Goal: Transaction & Acquisition: Purchase product/service

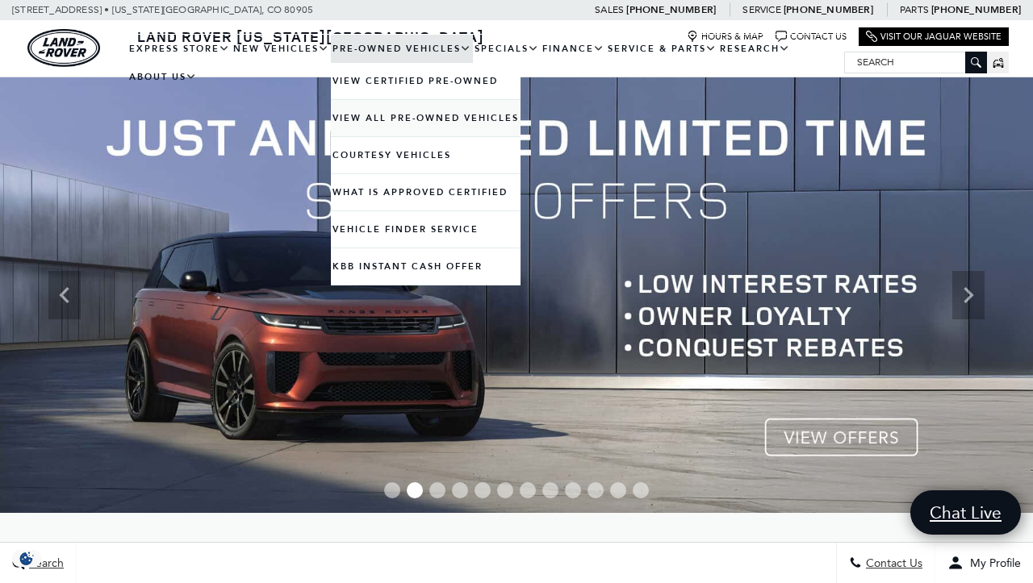
click at [370, 133] on link "View All Pre-Owned Vehicles" at bounding box center [426, 118] width 190 height 36
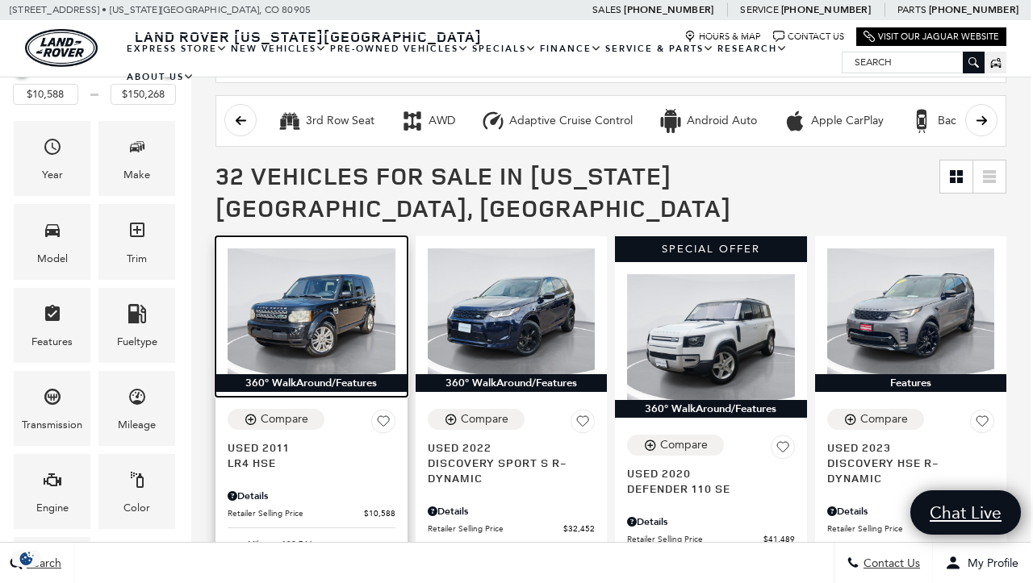
click at [331, 295] on img at bounding box center [312, 312] width 168 height 126
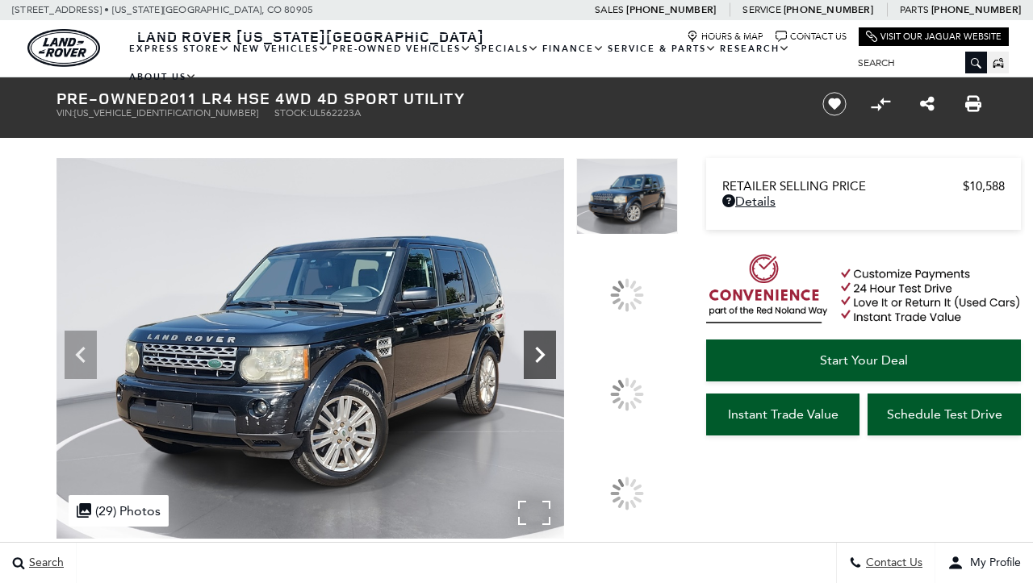
click at [546, 363] on icon at bounding box center [541, 355] width 10 height 16
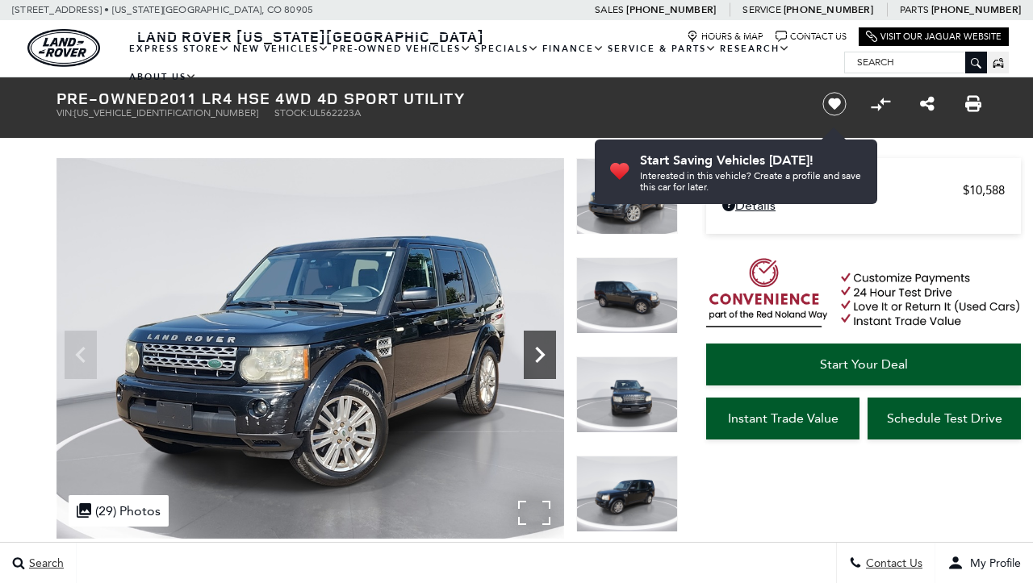
click at [535, 339] on icon "Next" at bounding box center [540, 355] width 32 height 32
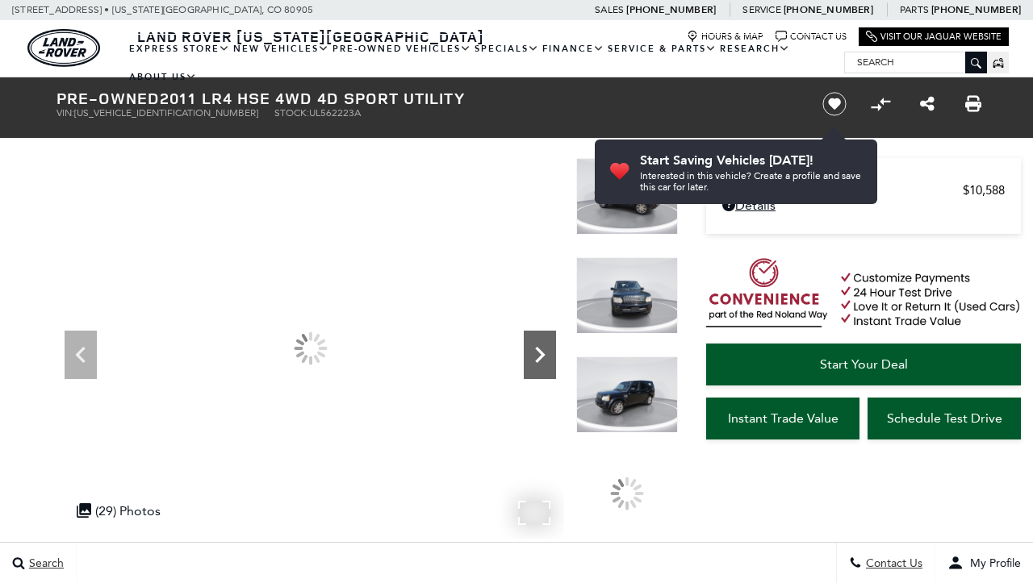
scroll to position [54, 0]
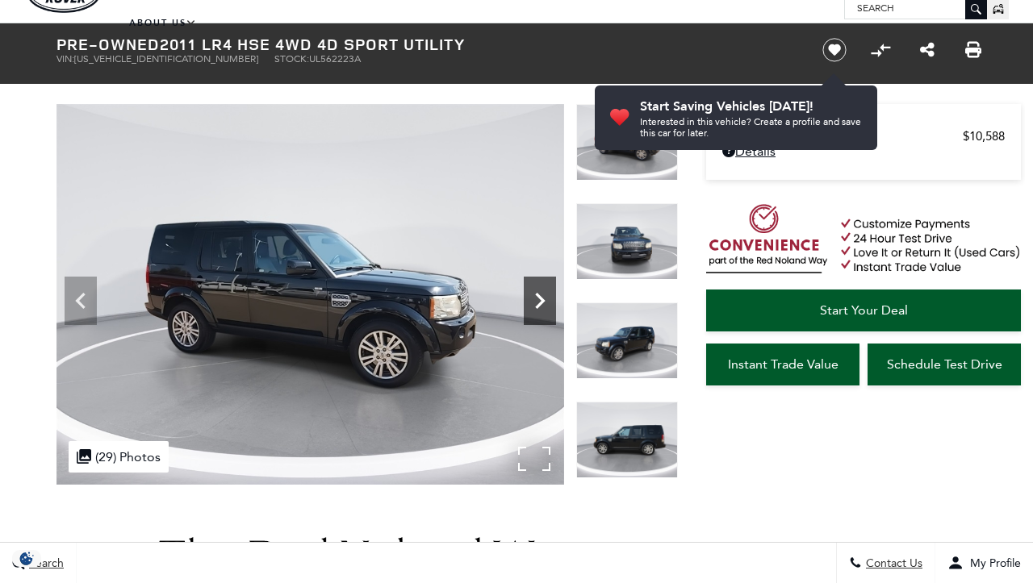
click at [535, 293] on icon "Next" at bounding box center [540, 301] width 32 height 32
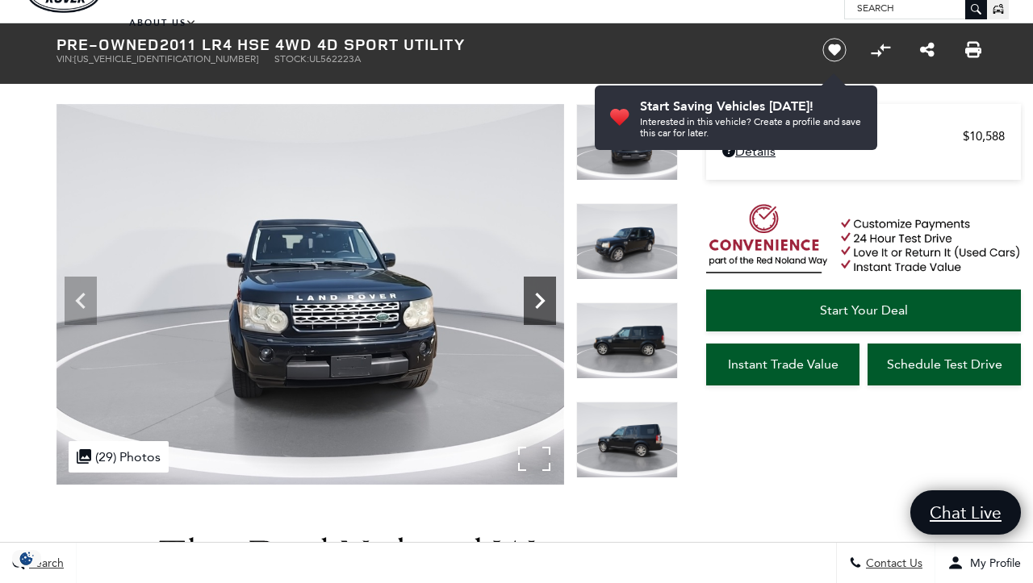
click at [535, 293] on icon "Next" at bounding box center [540, 301] width 32 height 32
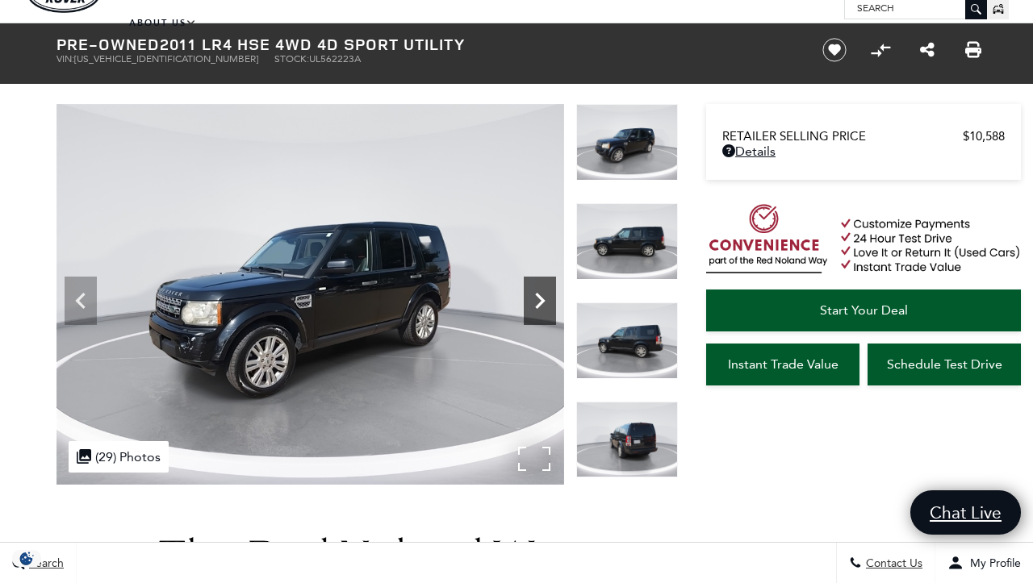
scroll to position [0, 0]
click at [535, 293] on icon "Next" at bounding box center [540, 301] width 32 height 32
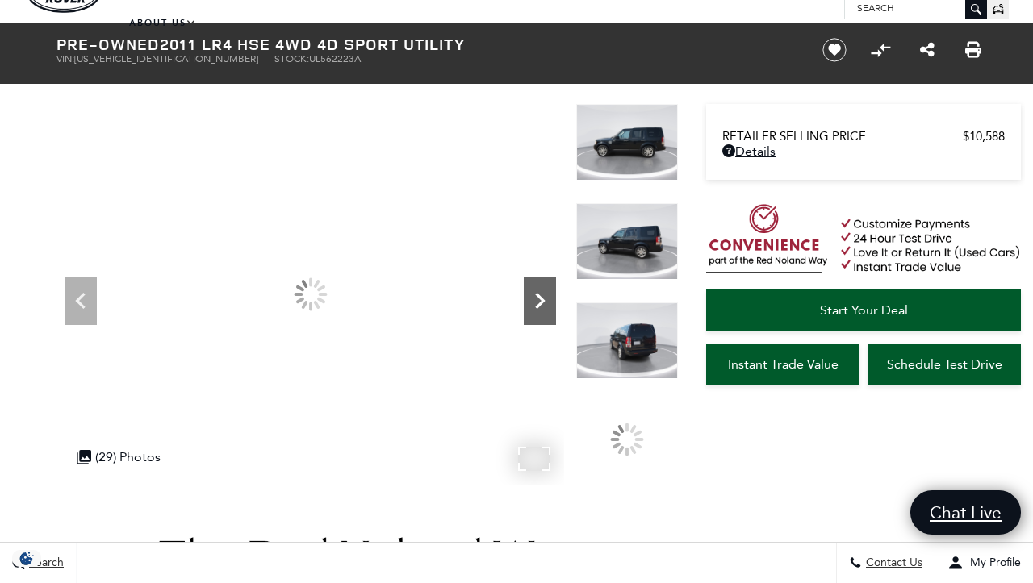
click at [535, 293] on icon "Next" at bounding box center [540, 301] width 32 height 32
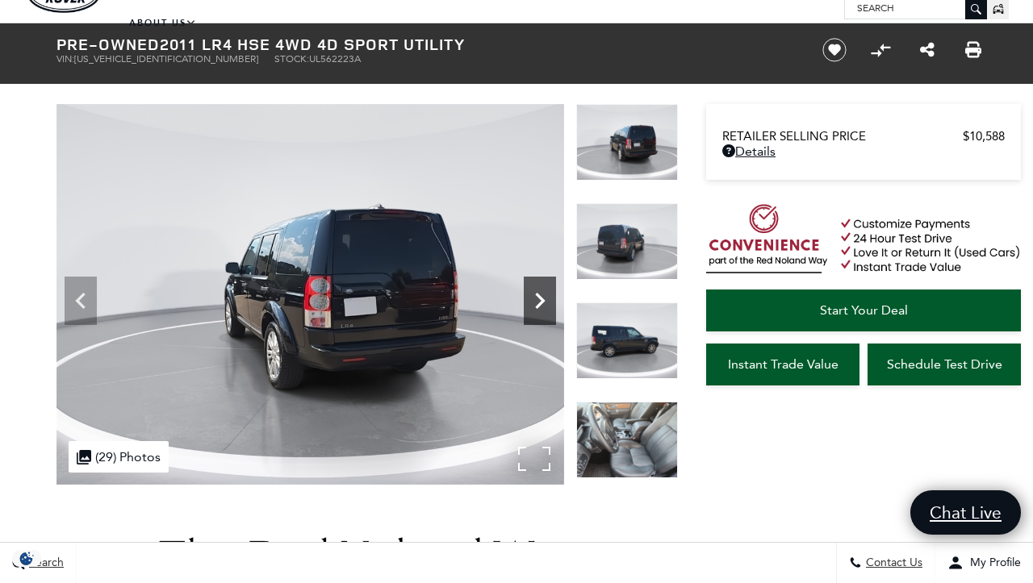
click at [535, 293] on icon "Next" at bounding box center [540, 301] width 32 height 32
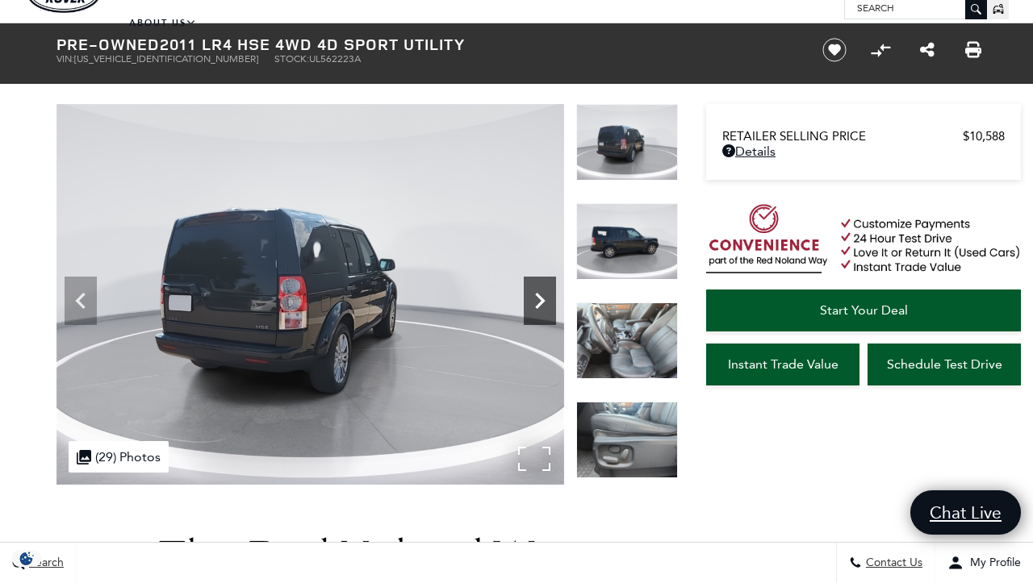
click at [535, 293] on icon "Next" at bounding box center [540, 301] width 32 height 32
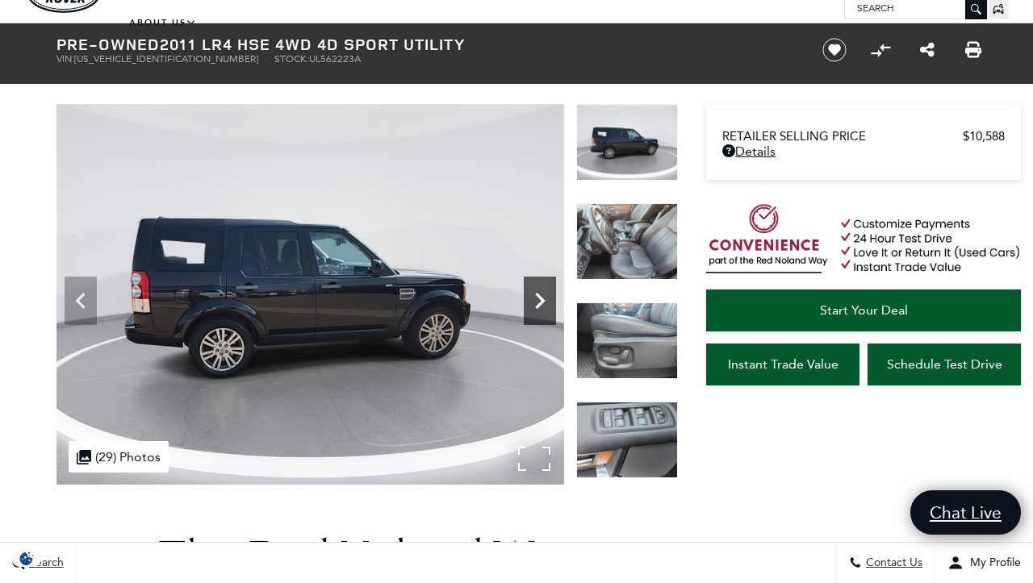
click at [535, 293] on icon "Next" at bounding box center [540, 301] width 32 height 32
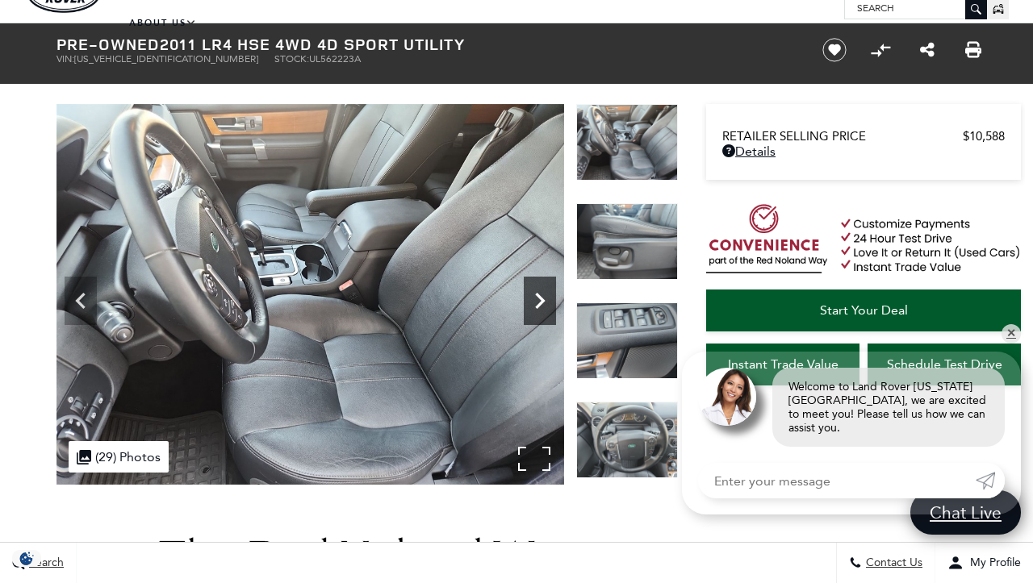
click at [535, 293] on icon "Next" at bounding box center [540, 301] width 32 height 32
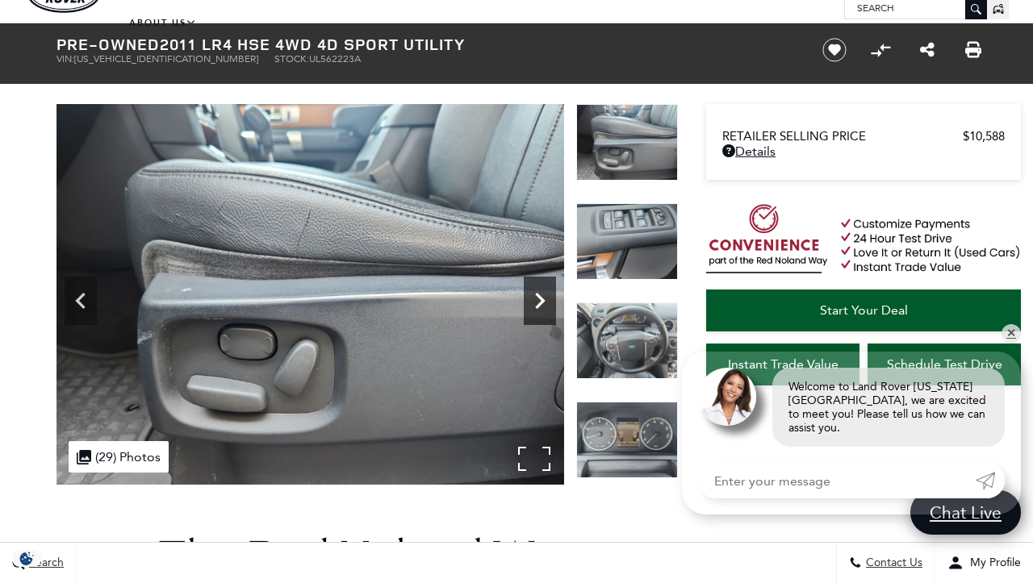
click at [535, 293] on icon "Next" at bounding box center [540, 301] width 32 height 32
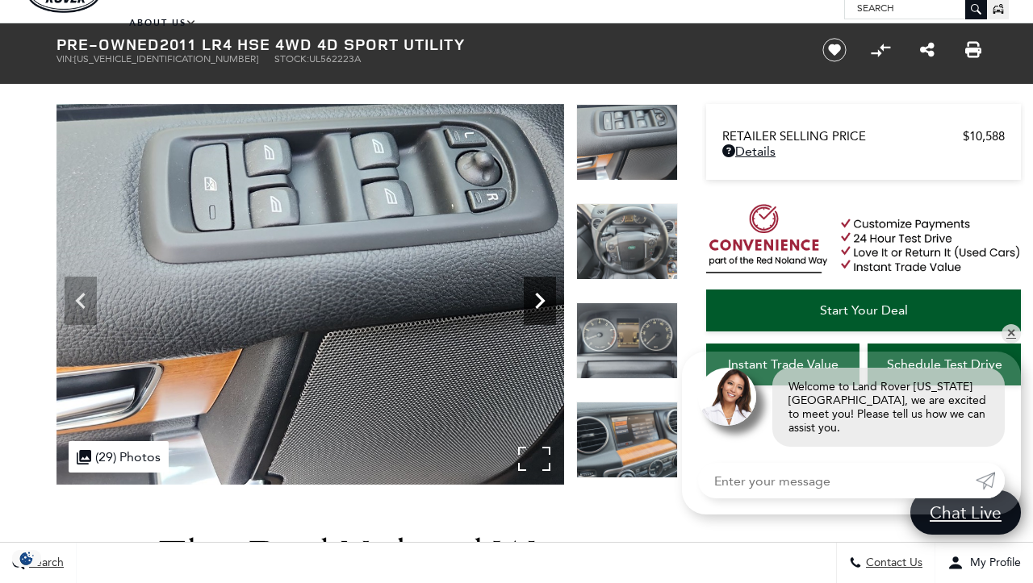
click at [535, 293] on icon "Next" at bounding box center [540, 301] width 32 height 32
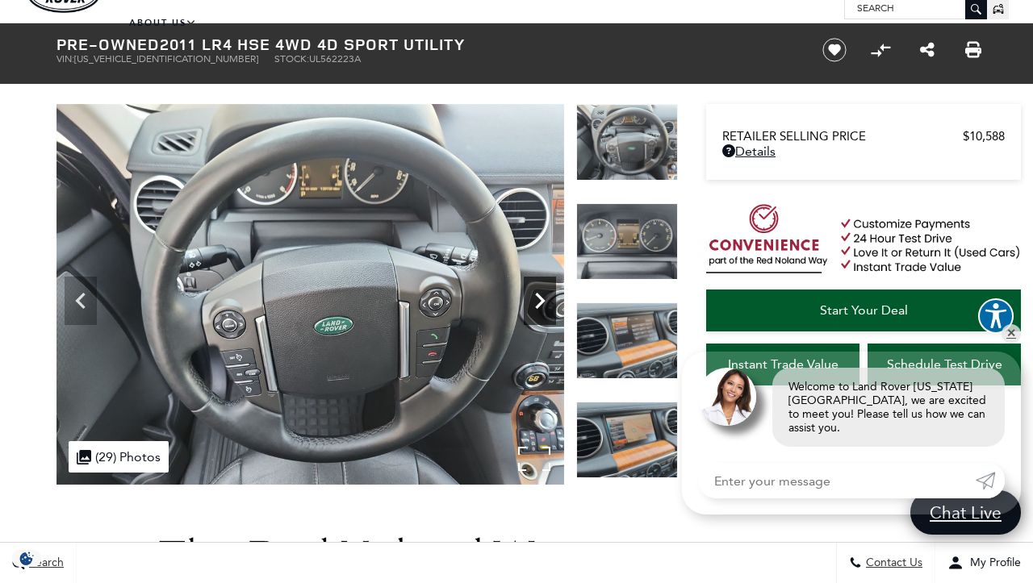
click at [535, 293] on icon "Next" at bounding box center [540, 301] width 32 height 32
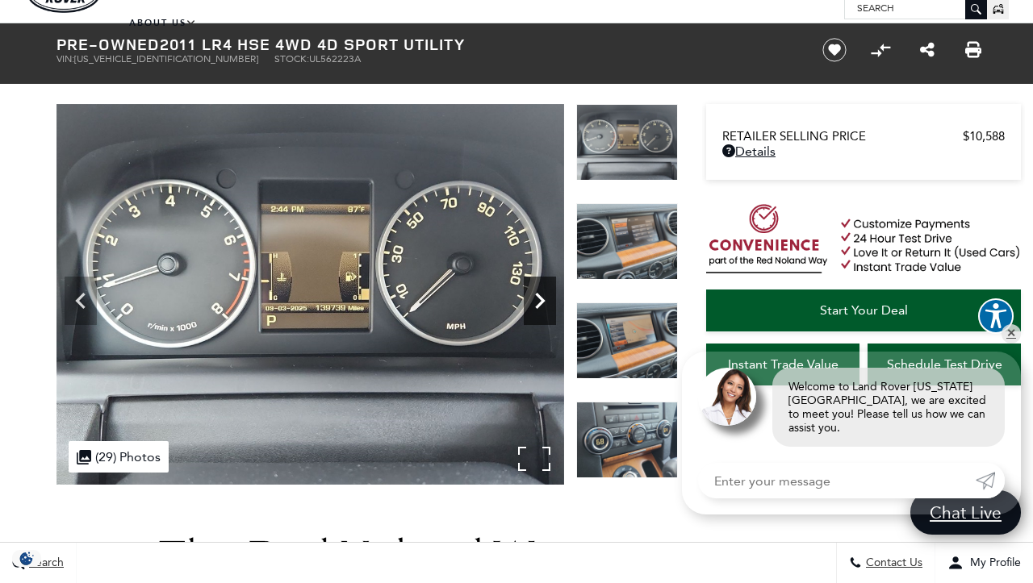
click at [535, 293] on icon "Next" at bounding box center [540, 301] width 32 height 32
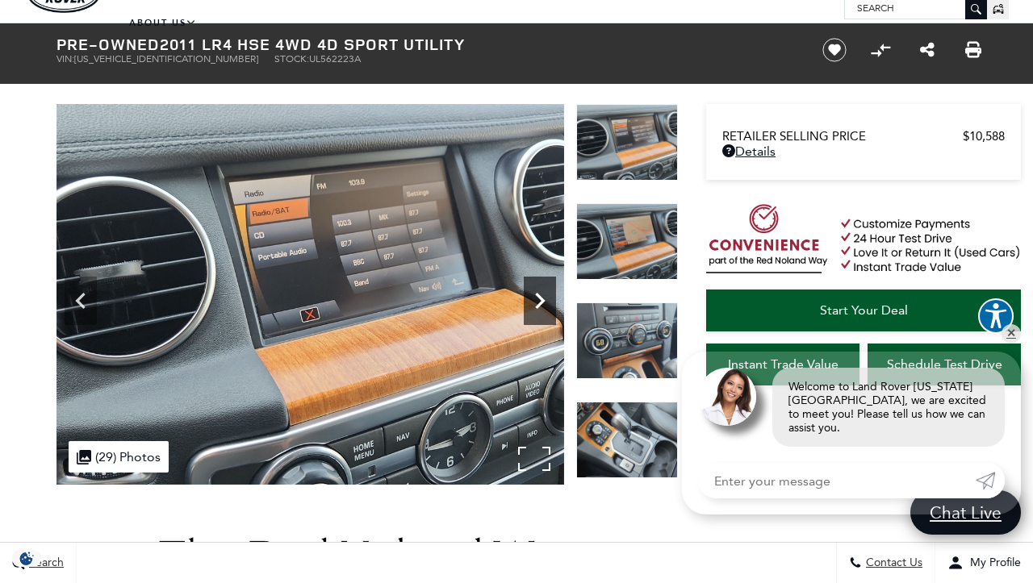
click at [535, 293] on icon "Next" at bounding box center [540, 301] width 32 height 32
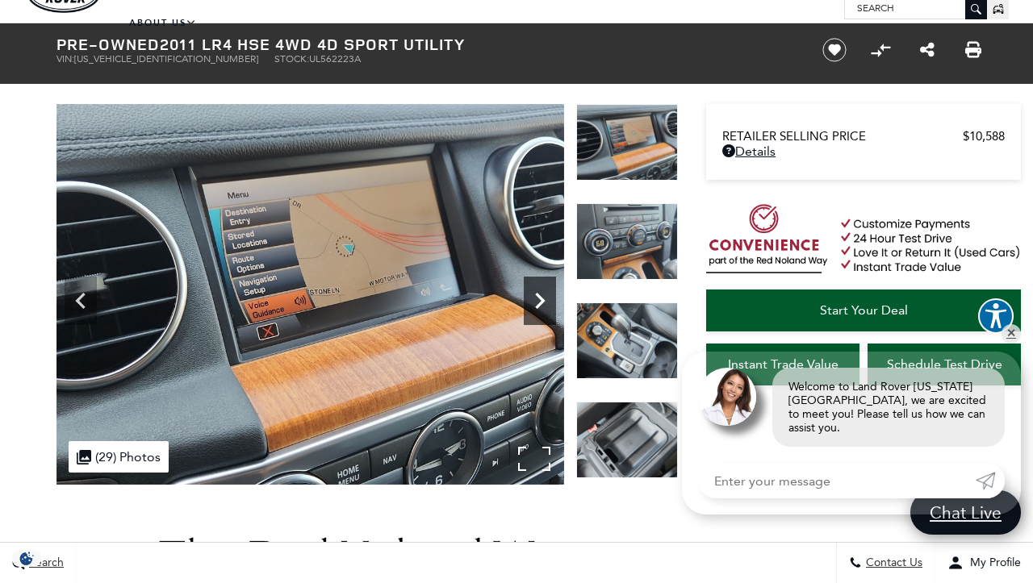
click at [535, 293] on icon "Next" at bounding box center [540, 301] width 32 height 32
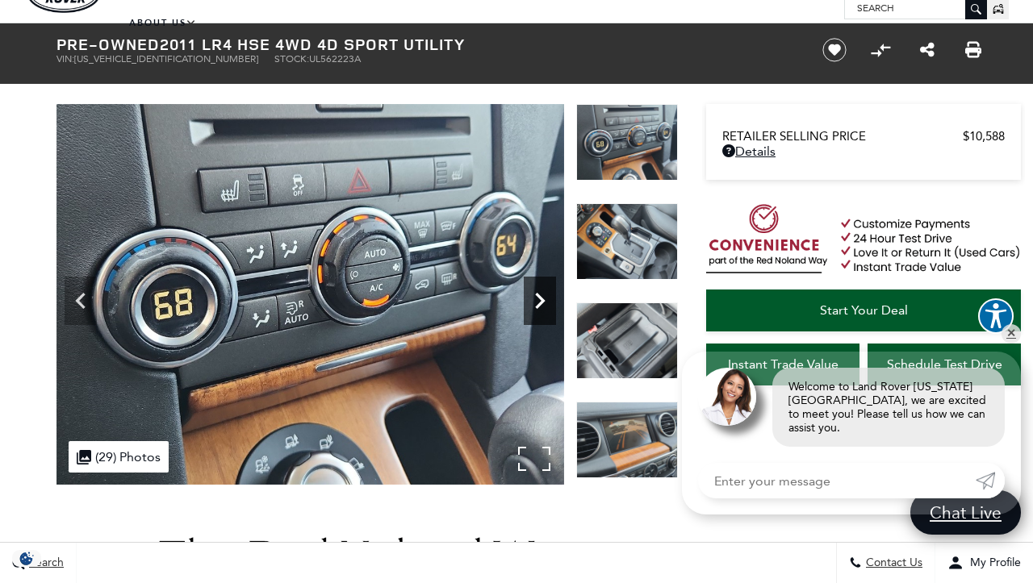
click at [535, 293] on icon "Next" at bounding box center [540, 301] width 32 height 32
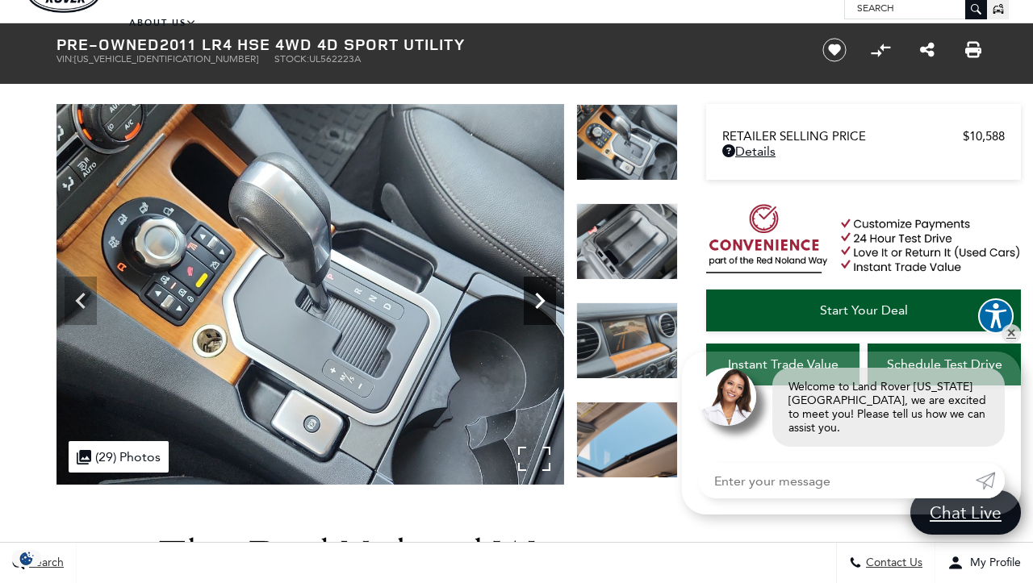
scroll to position [55, 0]
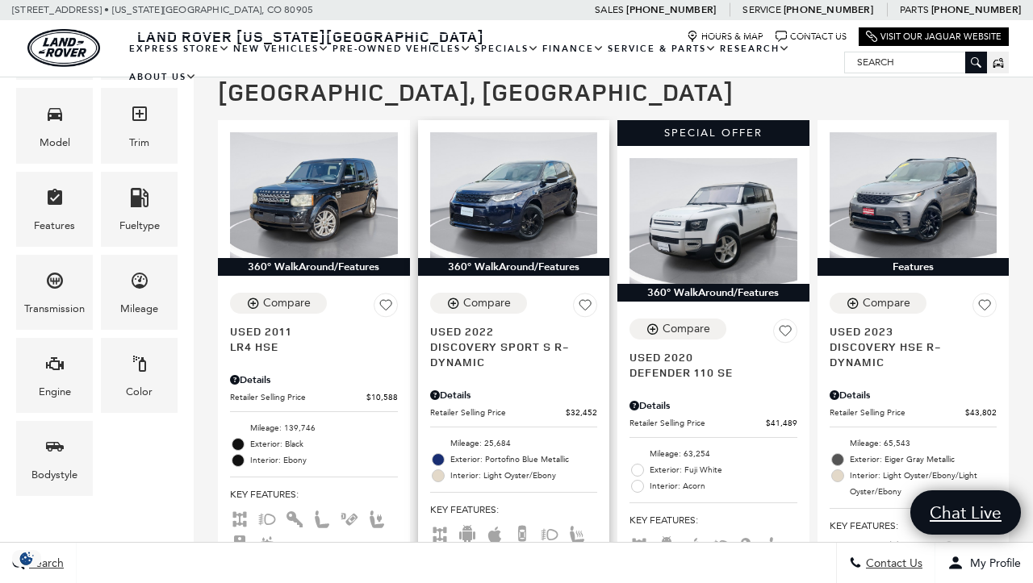
scroll to position [336, 0]
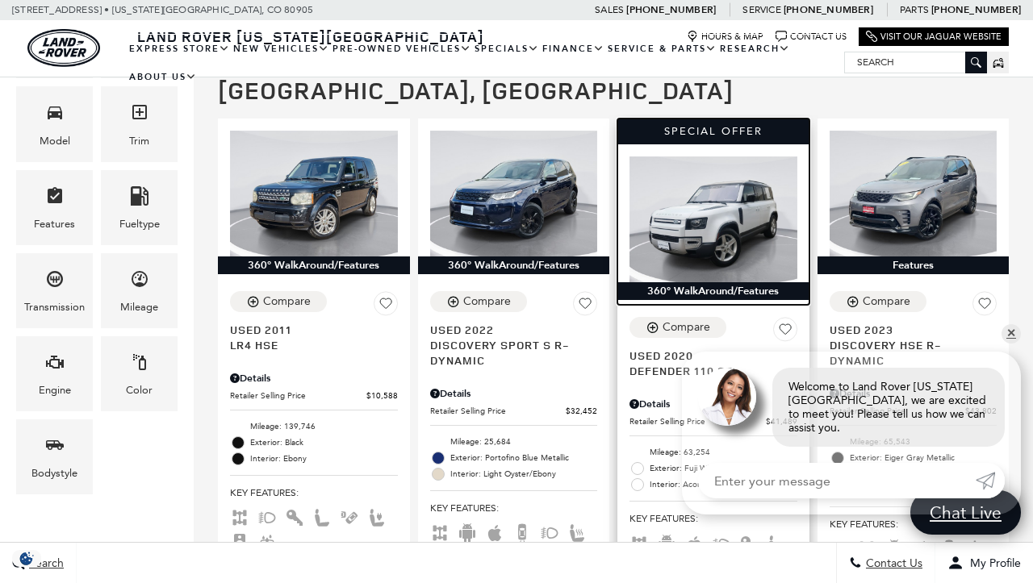
click at [696, 200] on img at bounding box center [713, 220] width 168 height 126
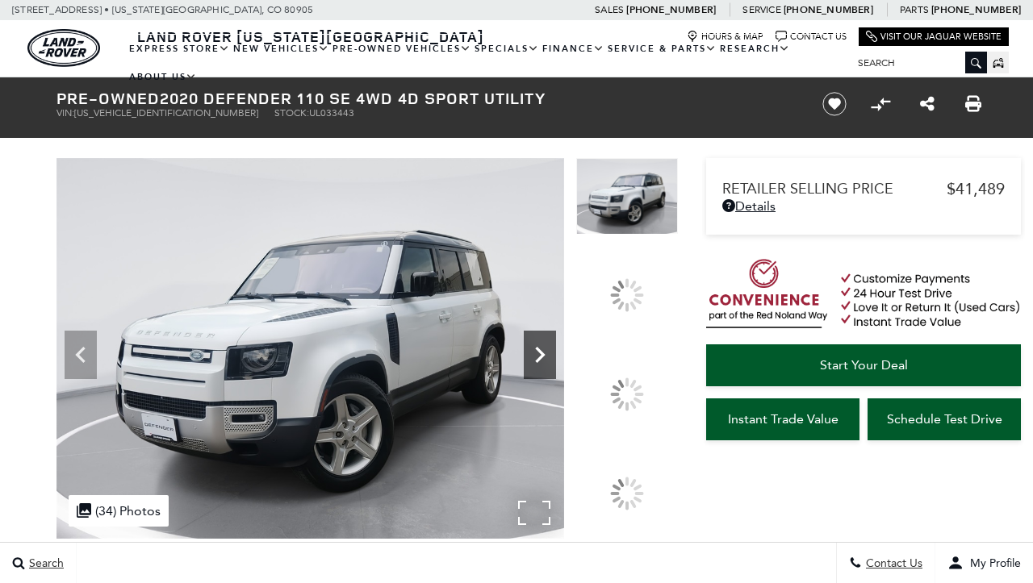
click at [556, 371] on icon at bounding box center [540, 355] width 32 height 32
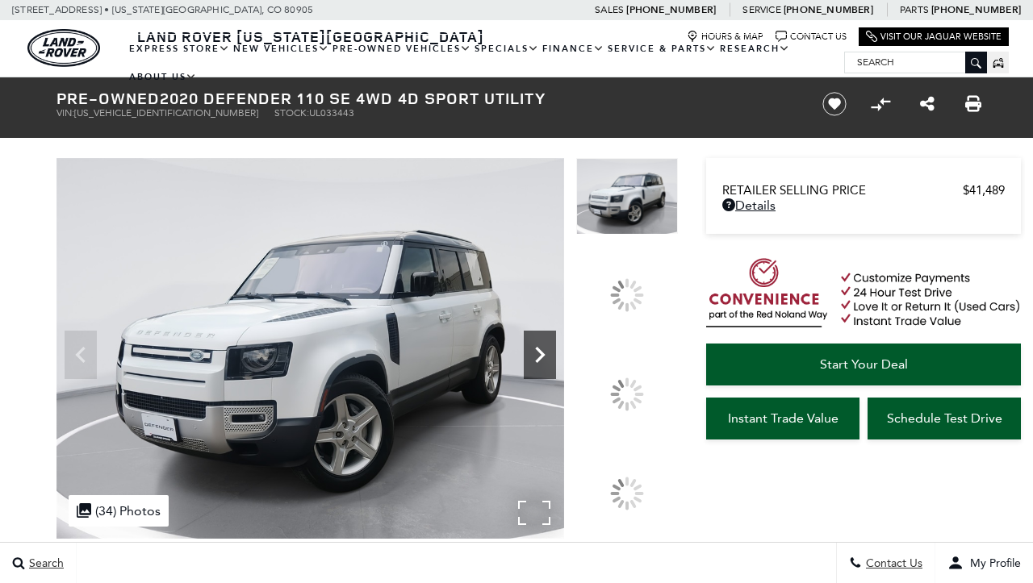
click at [632, 366] on img at bounding box center [627, 366] width 102 height 2
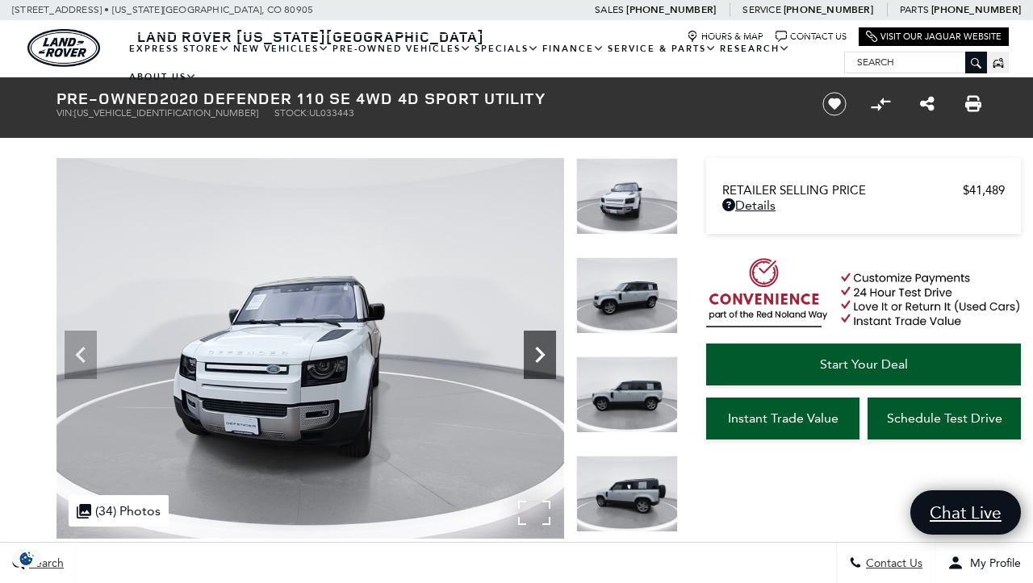
click at [632, 393] on img at bounding box center [627, 395] width 102 height 77
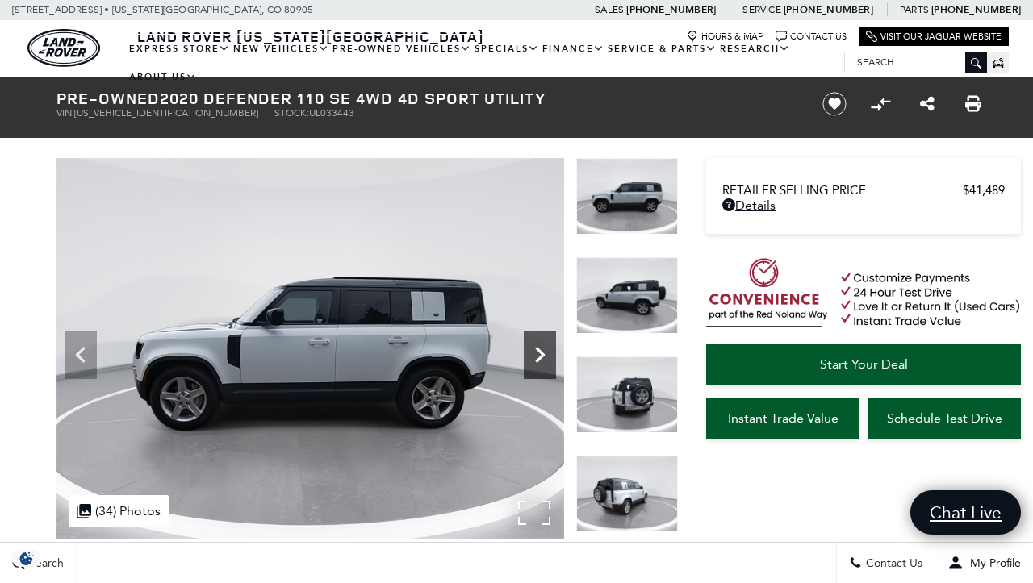
click at [632, 393] on img at bounding box center [627, 395] width 102 height 77
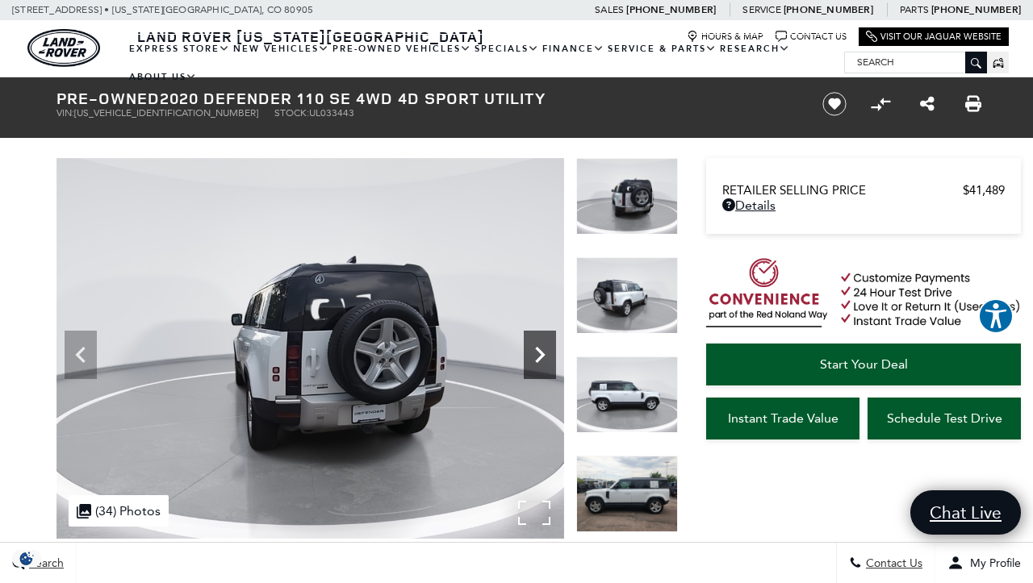
click at [632, 393] on img at bounding box center [627, 395] width 102 height 77
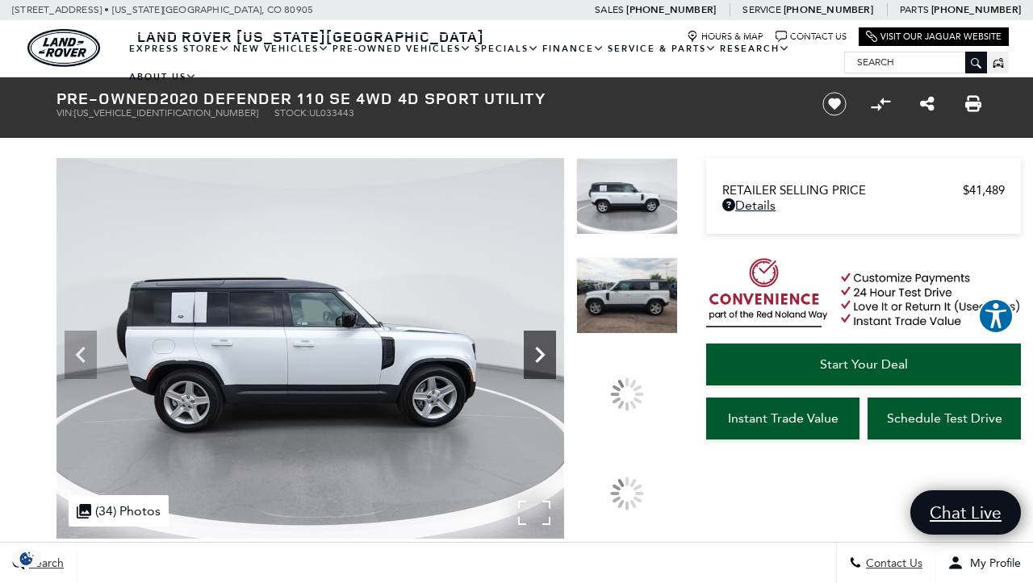
click at [632, 393] on div at bounding box center [627, 395] width 34 height 34
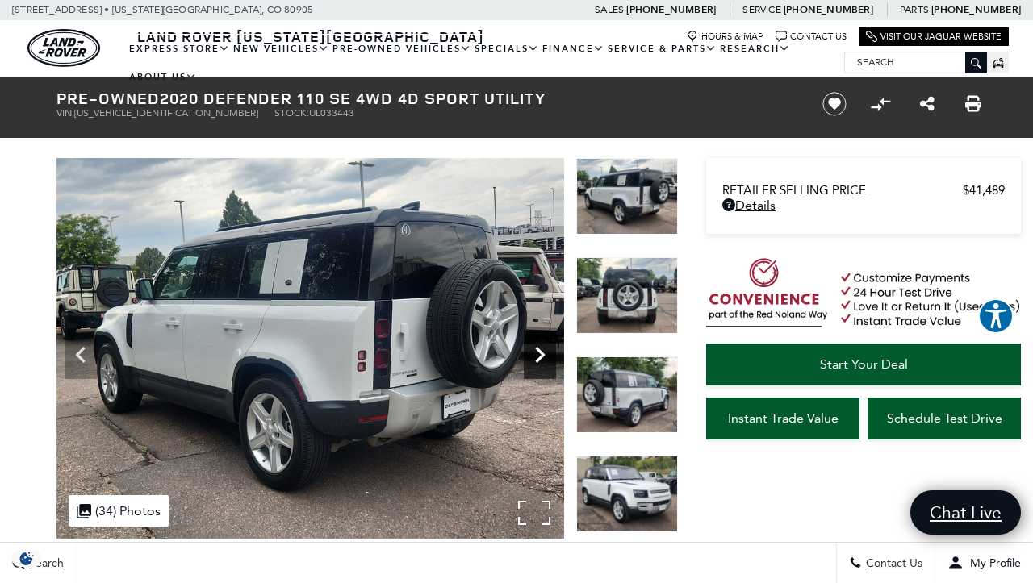
click at [632, 393] on img at bounding box center [627, 395] width 102 height 77
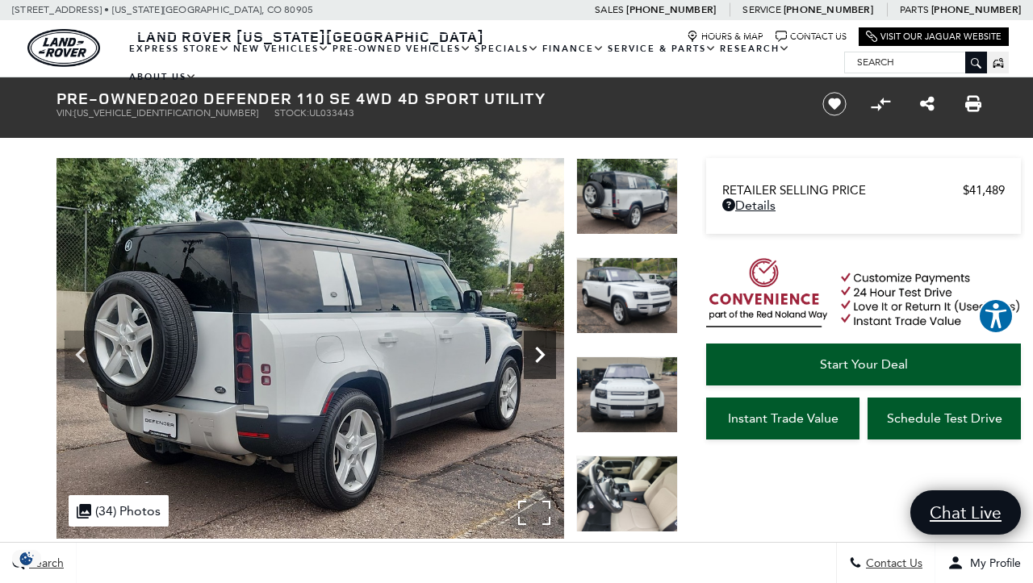
click at [632, 393] on img at bounding box center [627, 395] width 102 height 77
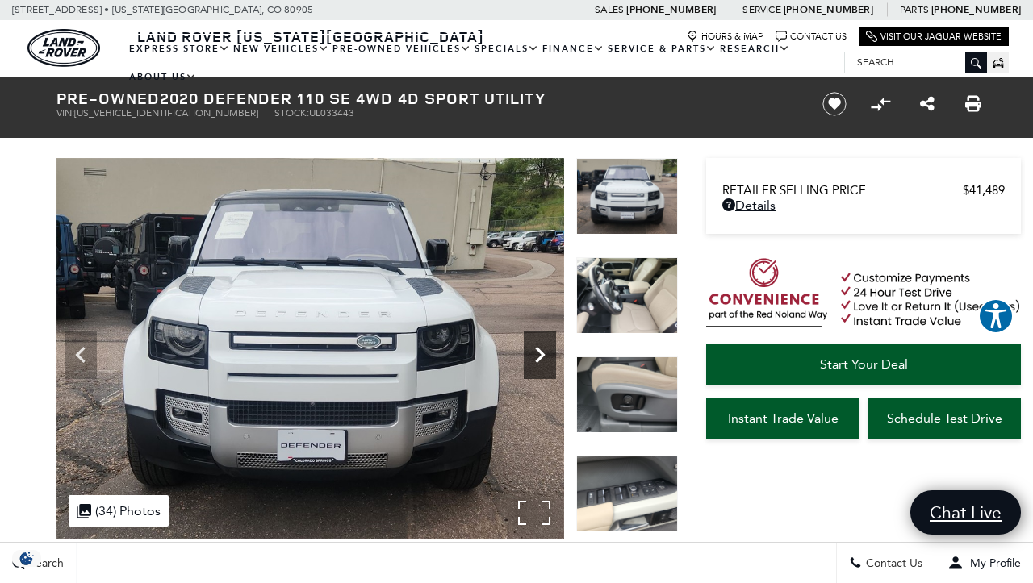
click at [632, 393] on img at bounding box center [627, 395] width 102 height 77
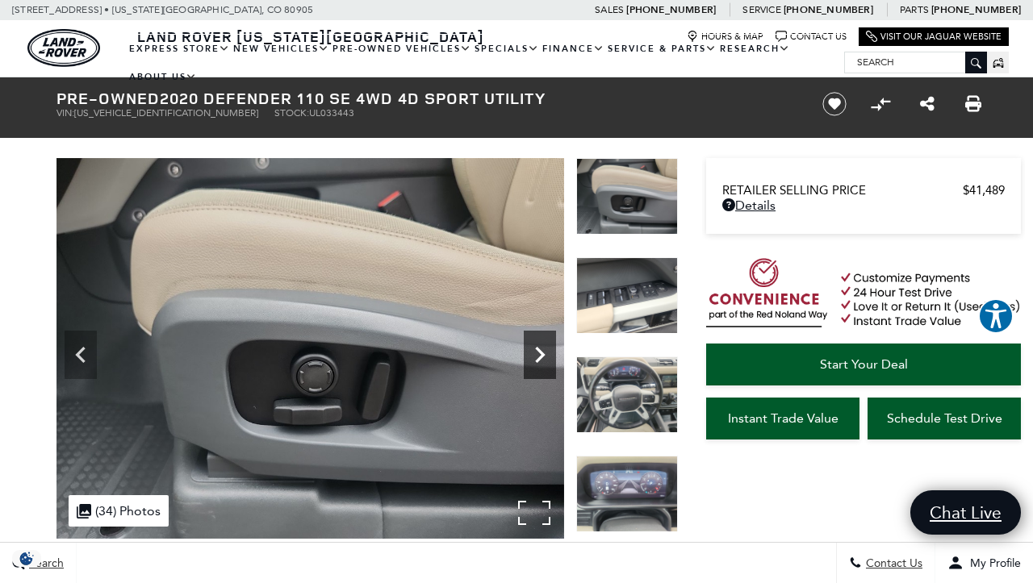
click at [632, 393] on img at bounding box center [627, 395] width 102 height 77
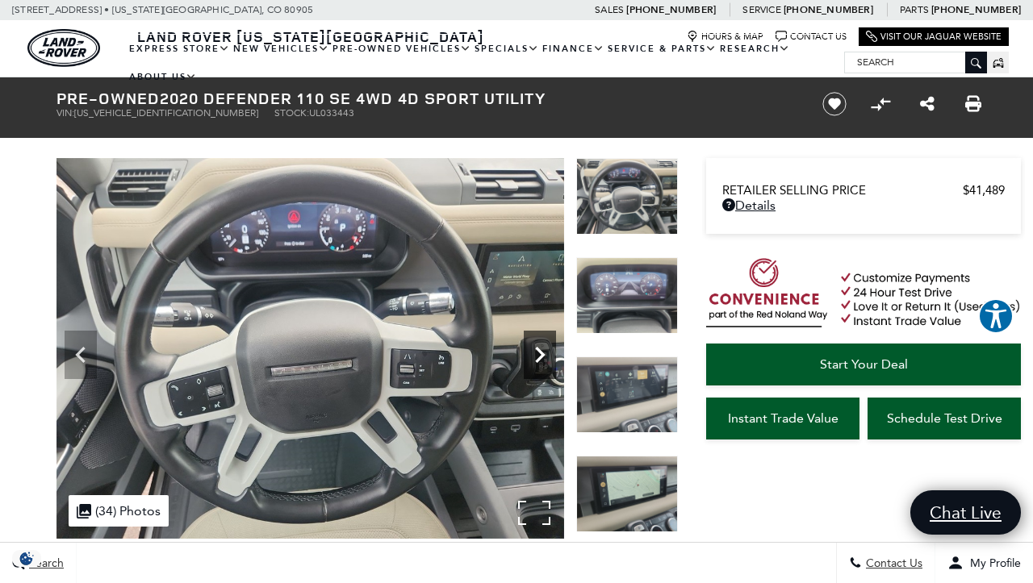
click at [632, 393] on img at bounding box center [627, 395] width 102 height 77
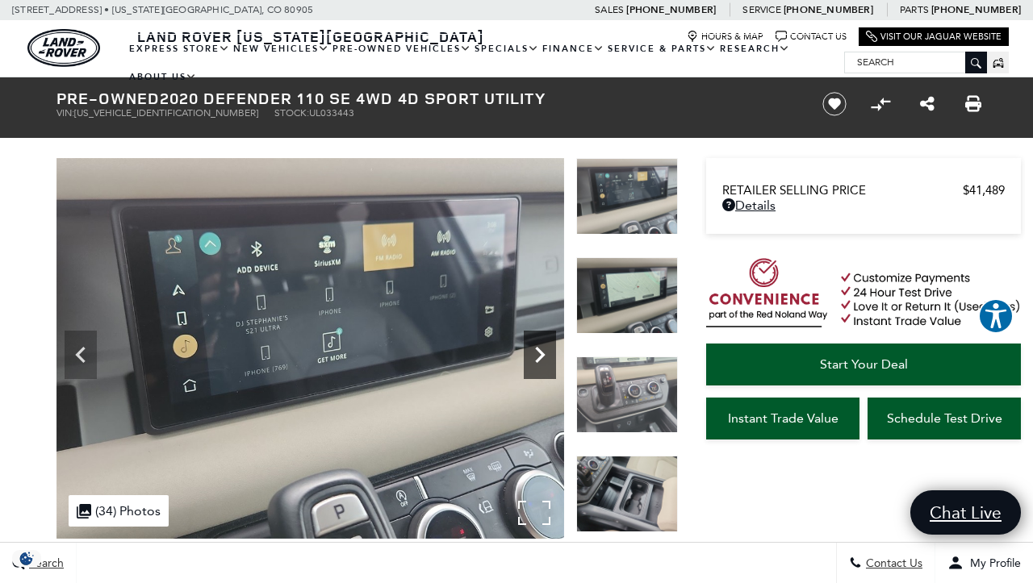
click at [632, 393] on img at bounding box center [627, 395] width 102 height 77
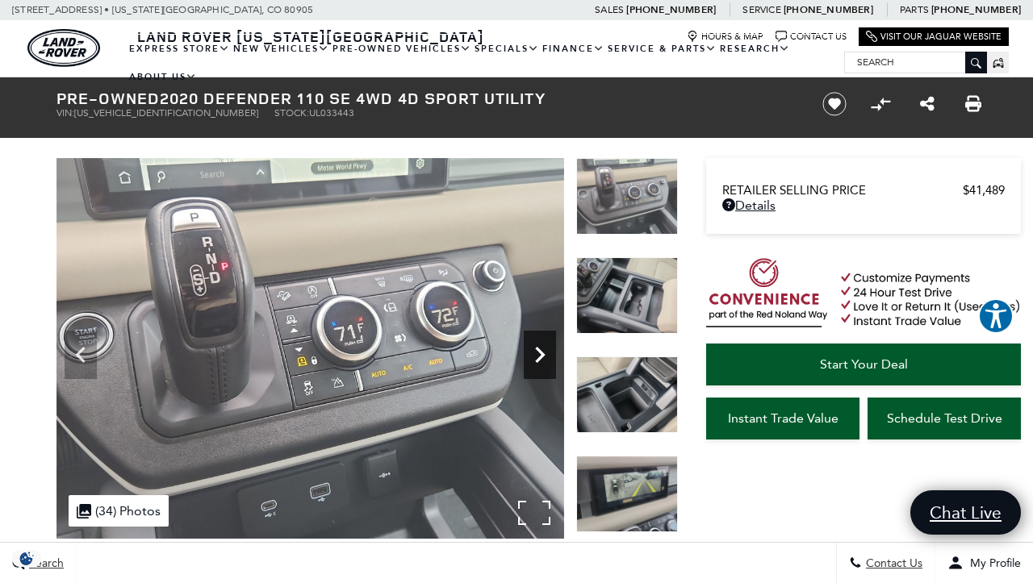
click at [546, 356] on icon "Next" at bounding box center [540, 355] width 32 height 32
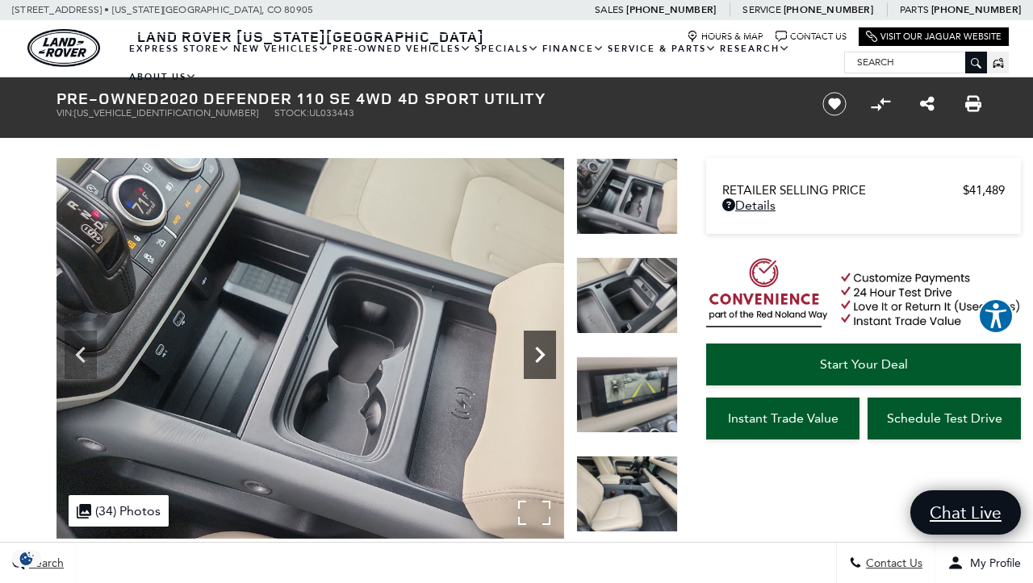
click at [546, 356] on icon "Next" at bounding box center [540, 355] width 32 height 32
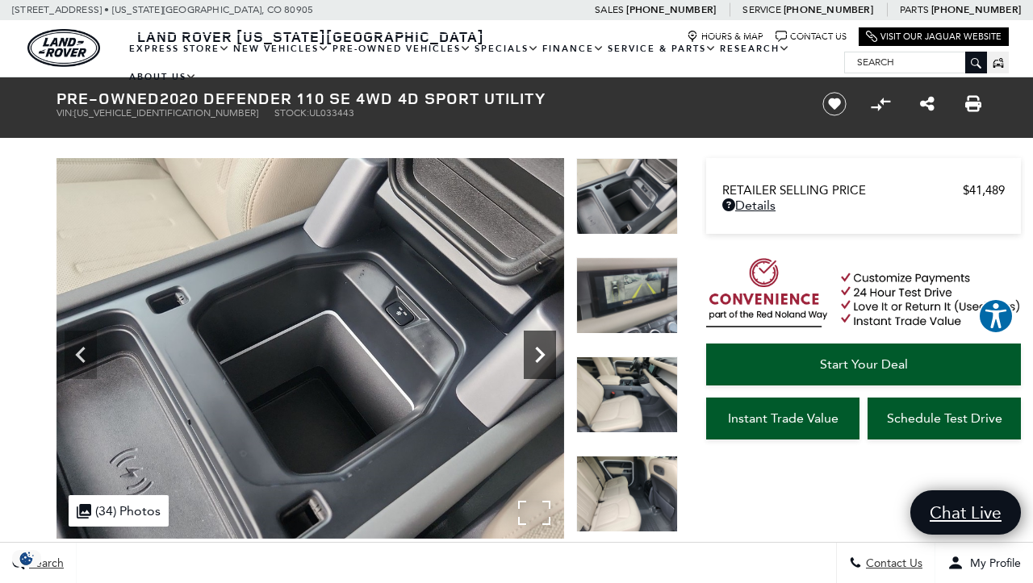
click at [546, 356] on icon "Next" at bounding box center [540, 355] width 32 height 32
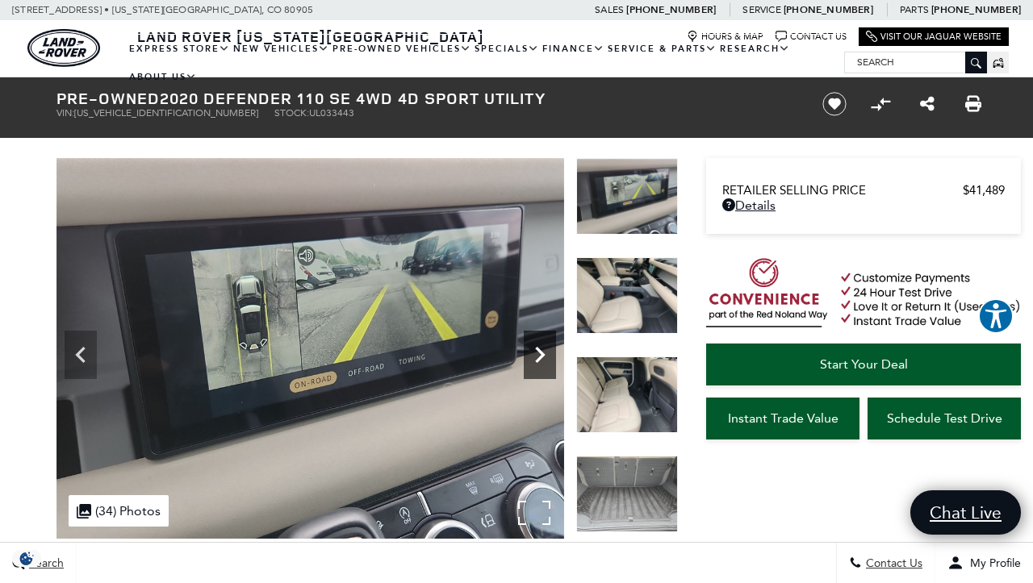
click at [546, 356] on icon "Next" at bounding box center [540, 355] width 32 height 32
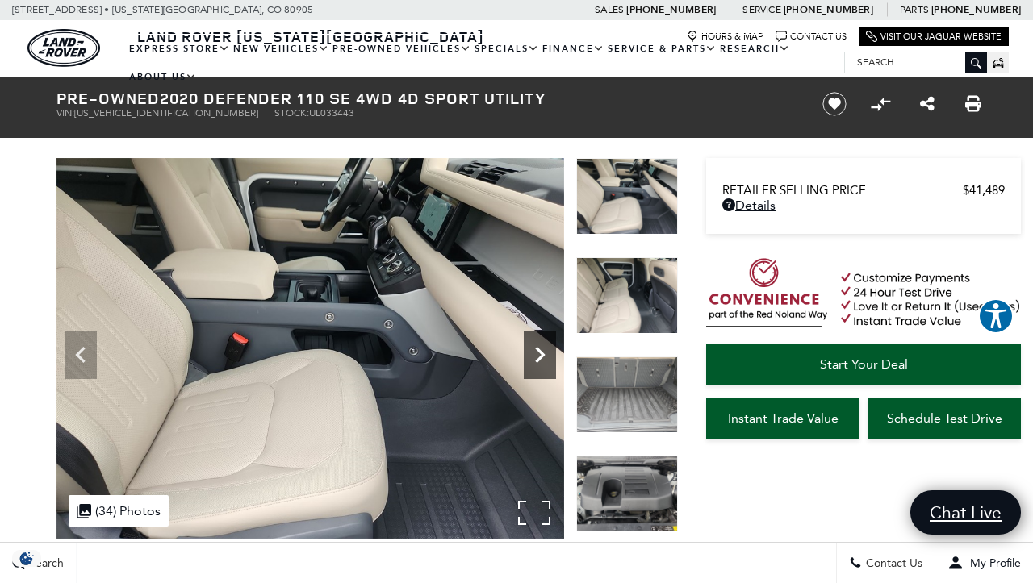
click at [546, 356] on icon "Next" at bounding box center [540, 355] width 32 height 32
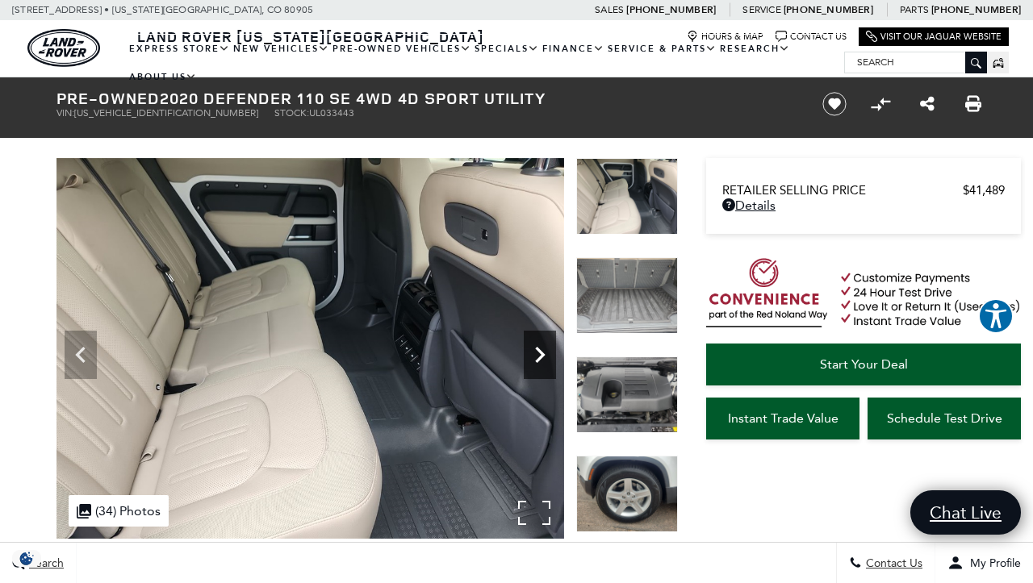
click at [546, 356] on icon "Next" at bounding box center [540, 355] width 32 height 32
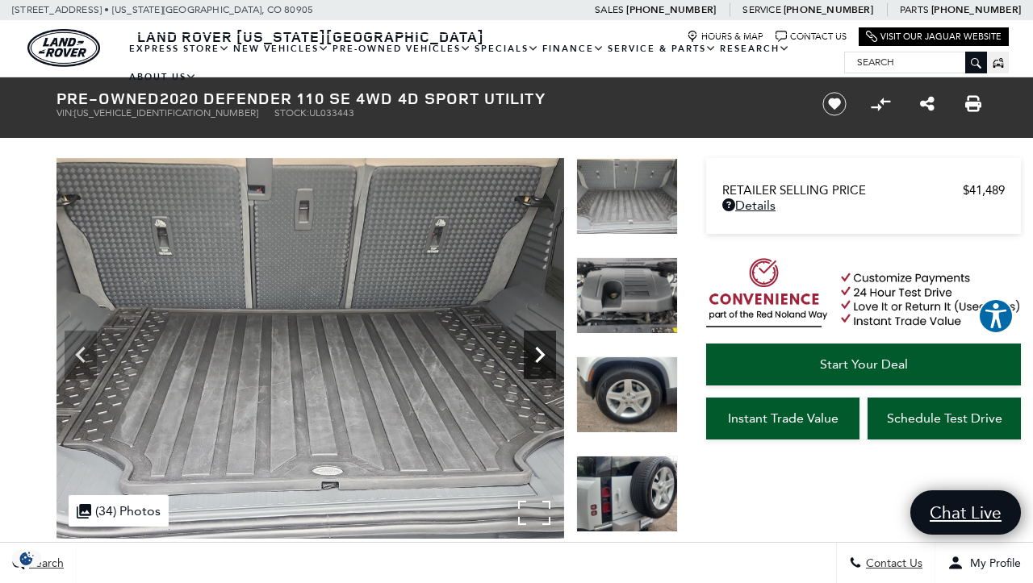
click at [546, 356] on icon "Next" at bounding box center [540, 355] width 32 height 32
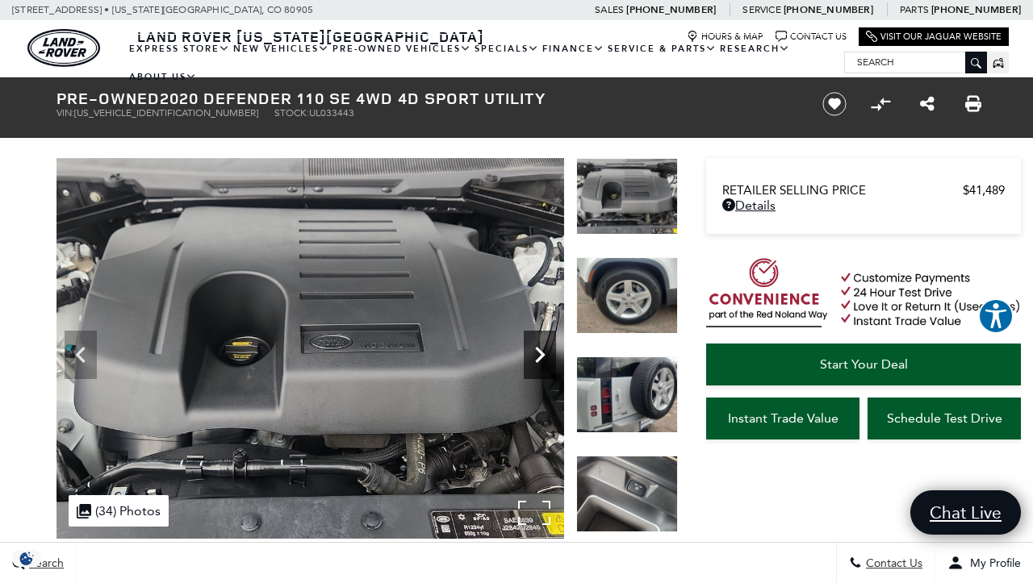
click at [546, 356] on icon "Next" at bounding box center [540, 355] width 32 height 32
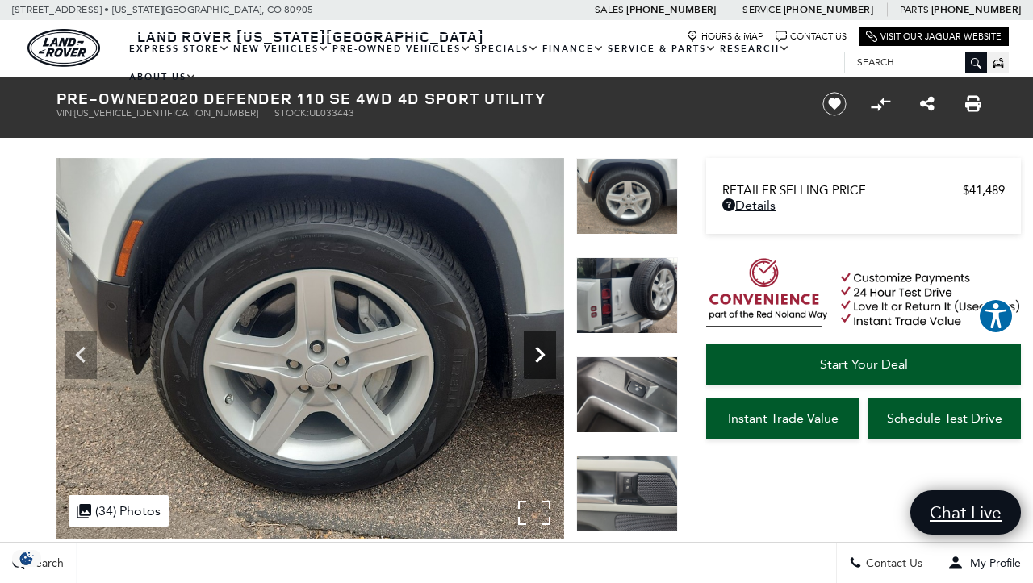
click at [546, 356] on icon "Next" at bounding box center [540, 355] width 32 height 32
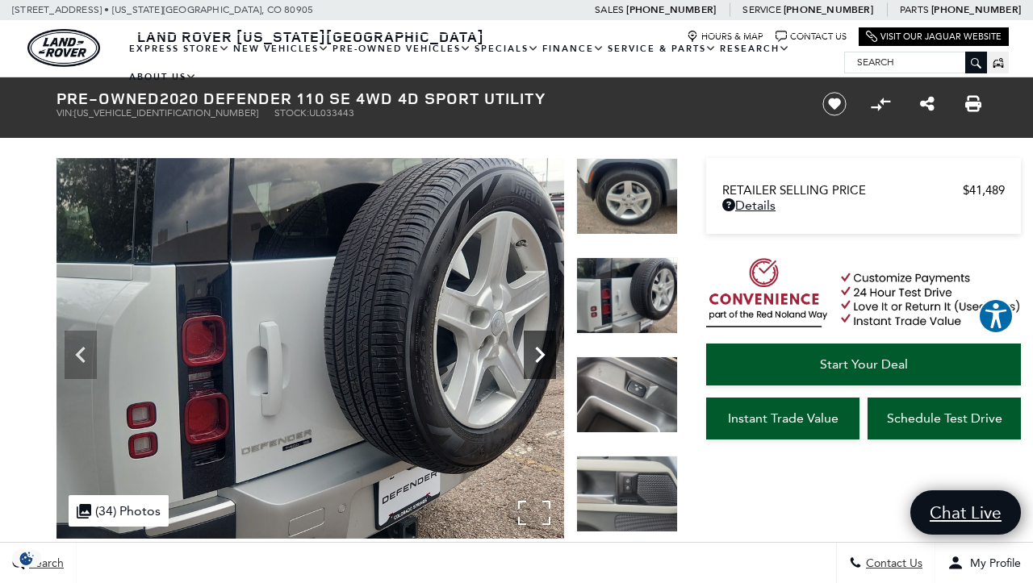
click at [546, 356] on icon "Next" at bounding box center [540, 355] width 32 height 32
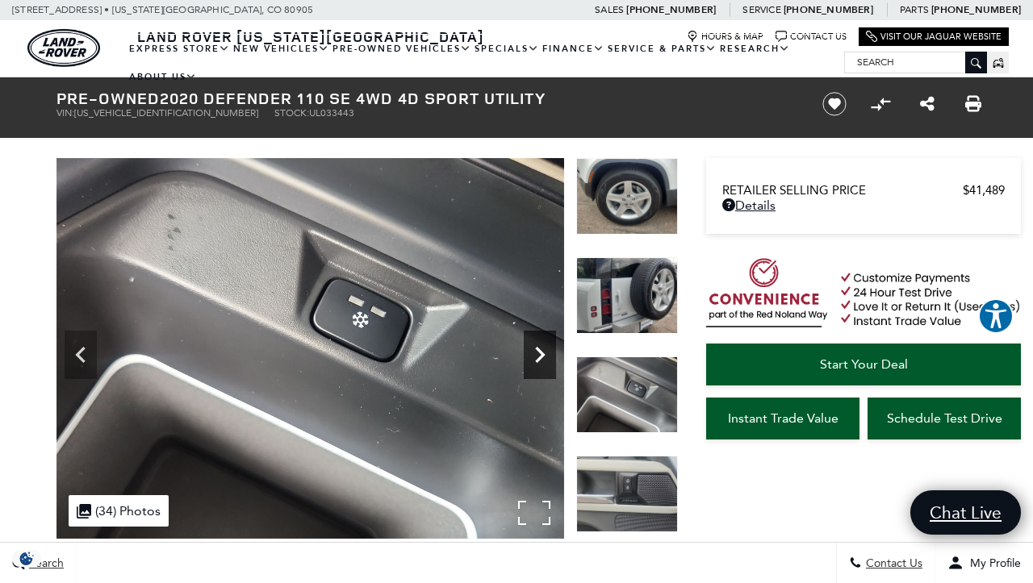
click at [546, 356] on icon "Next" at bounding box center [540, 355] width 32 height 32
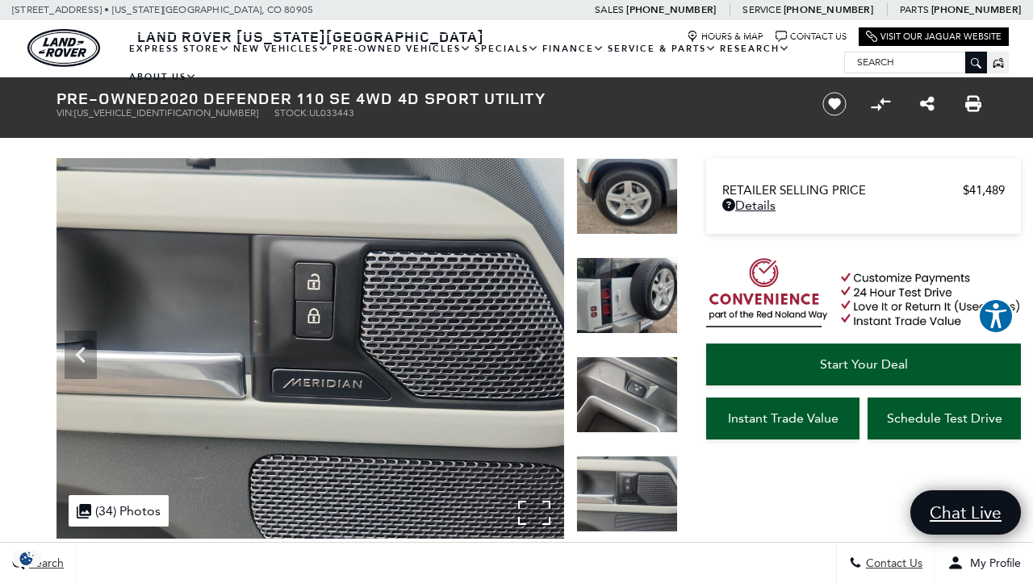
click at [546, 356] on img at bounding box center [310, 348] width 508 height 381
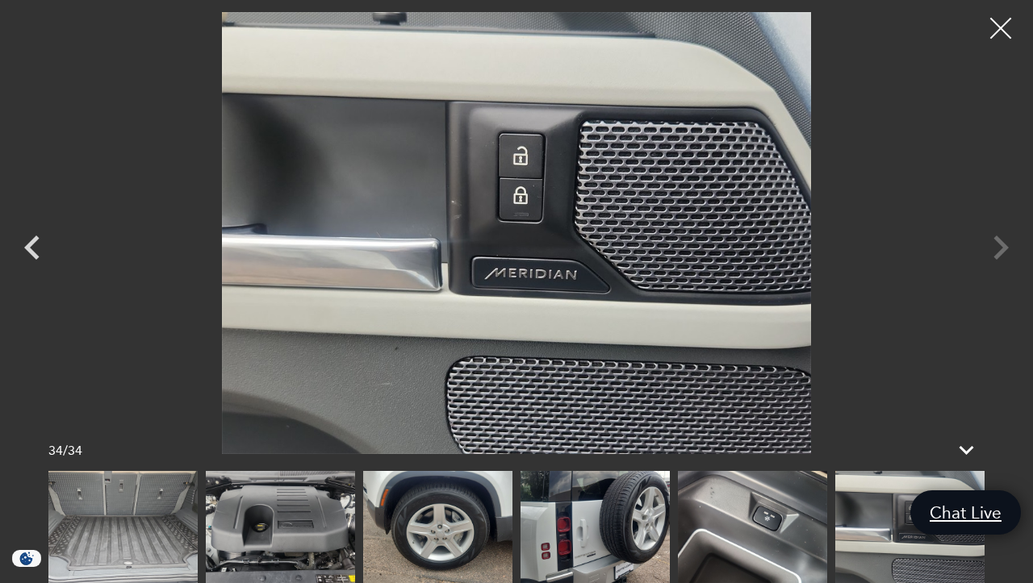
click at [994, 30] on div at bounding box center [1001, 28] width 43 height 43
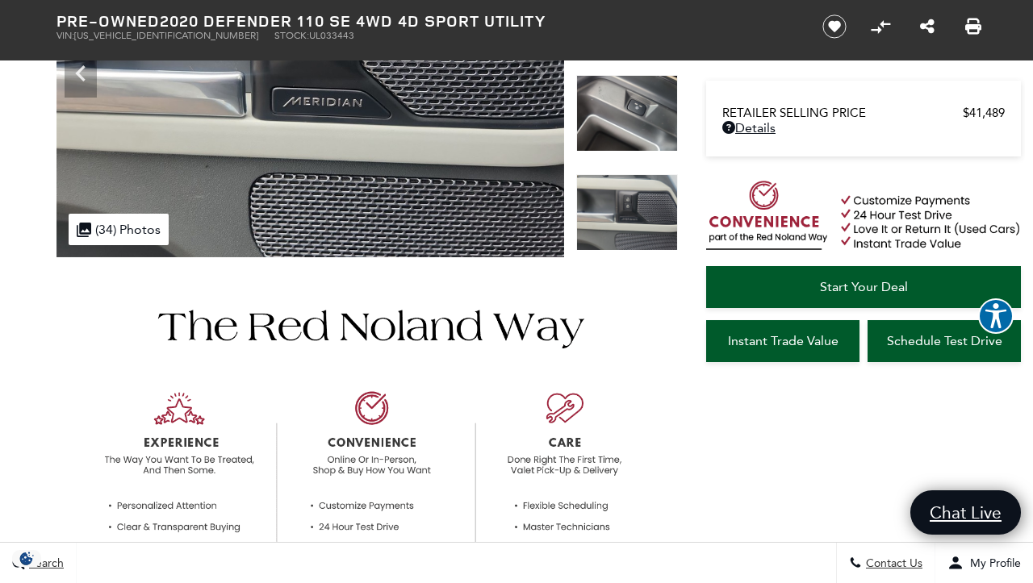
scroll to position [285, 0]
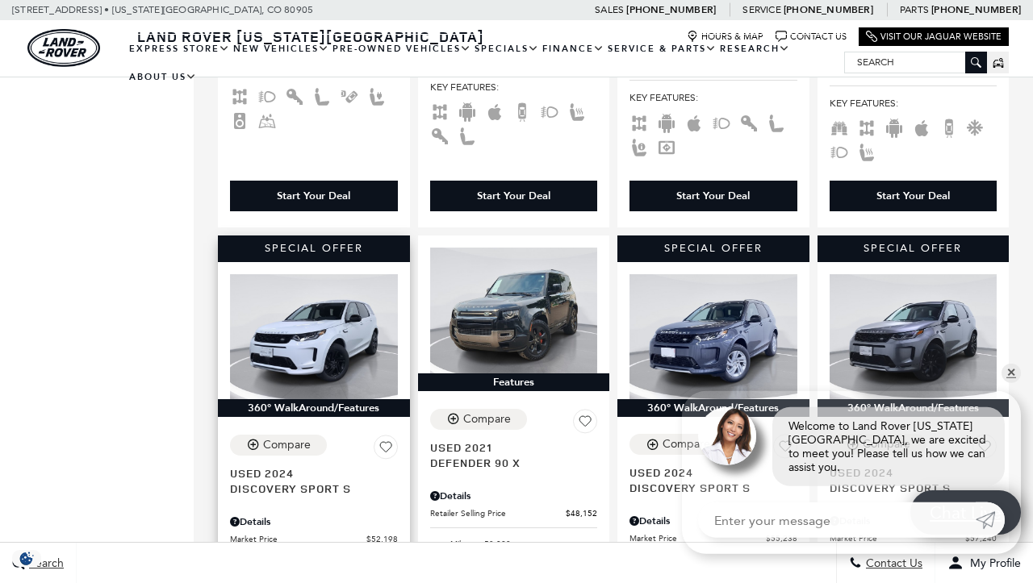
scroll to position [764, 0]
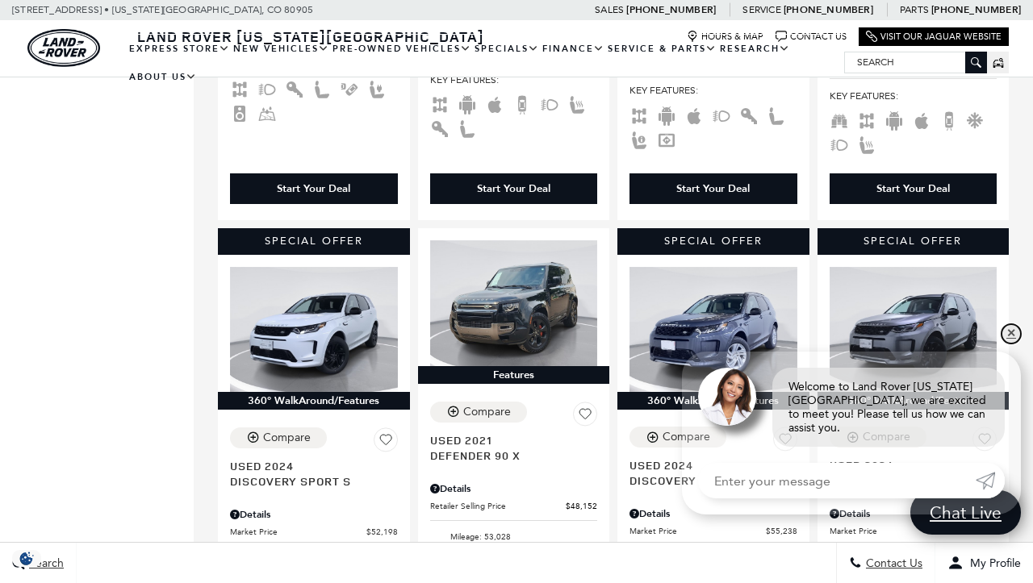
click at [1010, 341] on link "✕" at bounding box center [1011, 333] width 19 height 19
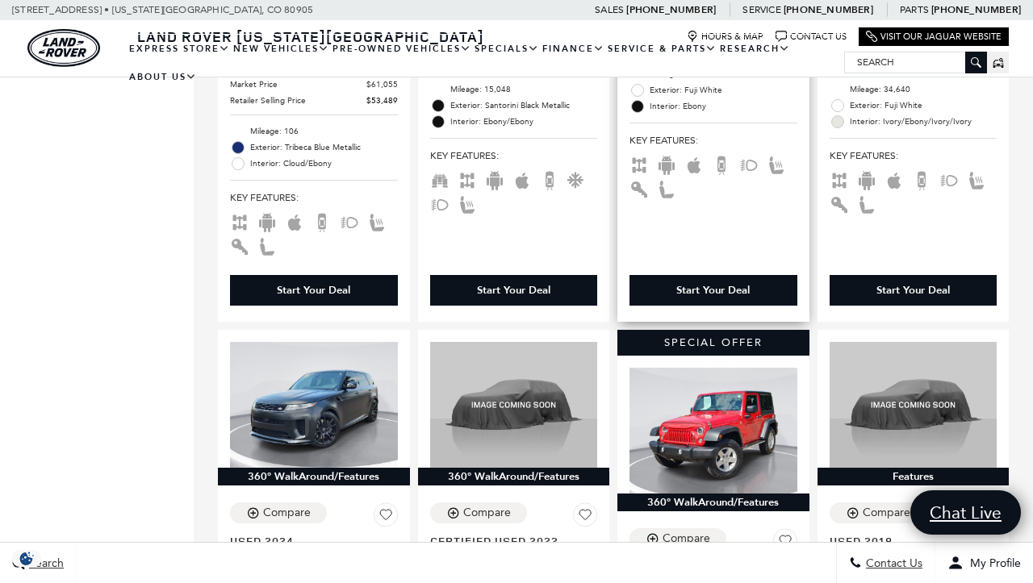
scroll to position [1777, 0]
